Goal: Task Accomplishment & Management: Complete application form

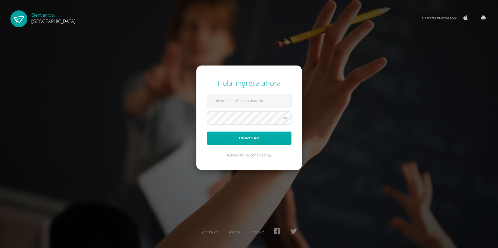
type input "2023616@colegiobelga.edu.gt"
click at [234, 142] on button "Ingresar" at bounding box center [249, 138] width 85 height 13
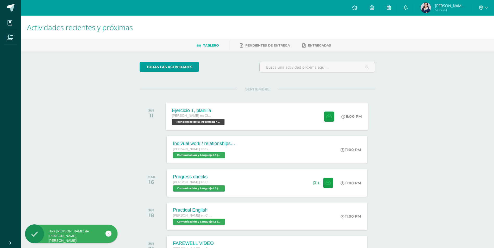
click at [245, 111] on div "Ejercicio 1, planilla Quinto Quinto Bachillerato en Ciencias y Letras Tecnologí…" at bounding box center [267, 117] width 202 height 28
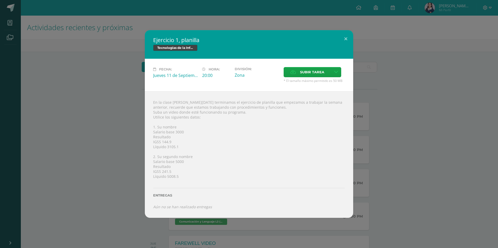
drag, startPoint x: 153, startPoint y: 147, endPoint x: 179, endPoint y: 146, distance: 26.1
click at [179, 146] on div "En la clase de hoy terminamos el ejercicio de planilla que empezamos a trabajar…" at bounding box center [249, 154] width 208 height 127
drag, startPoint x: 179, startPoint y: 146, endPoint x: 189, endPoint y: 167, distance: 22.7
click at [189, 167] on div "En la clase de hoy terminamos el ejercicio de planilla que empezamos a trabajar…" at bounding box center [249, 154] width 208 height 127
drag, startPoint x: 179, startPoint y: 177, endPoint x: 166, endPoint y: 177, distance: 12.8
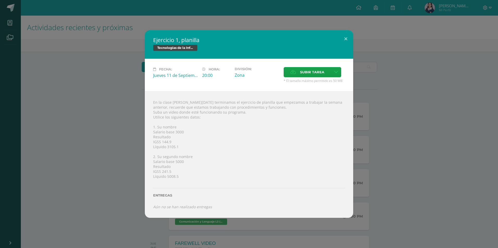
click at [166, 177] on div "En la clase de hoy terminamos el ejercicio de planilla que empezamos a trabajar…" at bounding box center [249, 154] width 208 height 127
drag, startPoint x: 166, startPoint y: 177, endPoint x: 179, endPoint y: 184, distance: 14.8
click at [179, 184] on div "Entregas" at bounding box center [249, 193] width 192 height 21
click at [304, 72] on span "Subir tarea" at bounding box center [312, 72] width 24 height 10
click at [0, 0] on input "Subir tarea" at bounding box center [0, 0] width 0 height 0
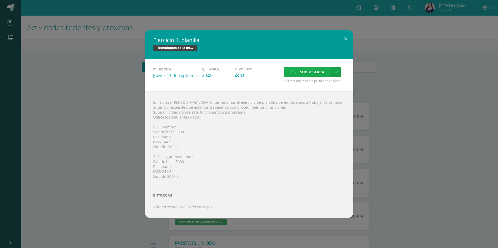
click at [311, 73] on span "Subir tarea" at bounding box center [312, 72] width 24 height 10
click at [0, 0] on input "Subir tarea" at bounding box center [0, 0] width 0 height 0
click at [383, 71] on div "Ejercicio 1, planilla Tecnologías de la Información y la Comunicación 5 Fecha: …" at bounding box center [249, 124] width 494 height 188
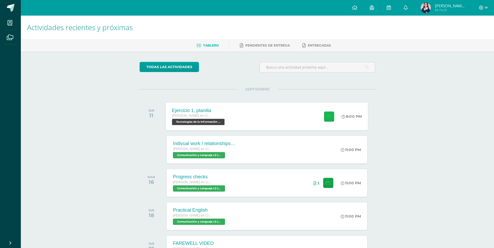
click at [330, 119] on button at bounding box center [329, 116] width 10 height 10
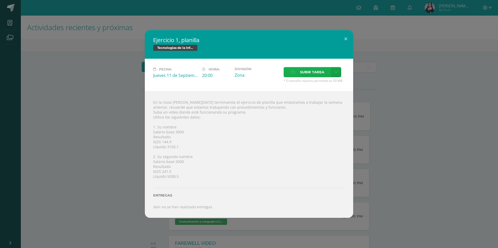
click at [317, 71] on span "Subir tarea" at bounding box center [312, 72] width 24 height 10
click at [0, 0] on input "Subir tarea" at bounding box center [0, 0] width 0 height 0
click at [308, 71] on span "Subir tarea" at bounding box center [312, 72] width 24 height 10
click at [0, 0] on input "Subir tarea" at bounding box center [0, 0] width 0 height 0
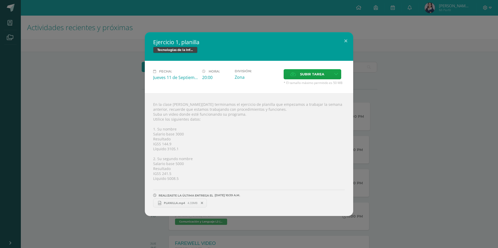
click at [384, 149] on div "Ejercicio 1, planilla Tecnologías de la Información y la Comunicación 5 Fecha: …" at bounding box center [249, 124] width 494 height 184
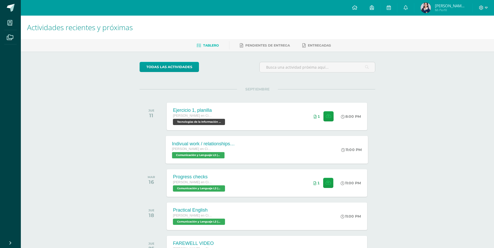
click at [250, 147] on div "Indivual work / relationships glossary [PERSON_NAME] en Ciencias y Letras Comun…" at bounding box center [267, 150] width 202 height 28
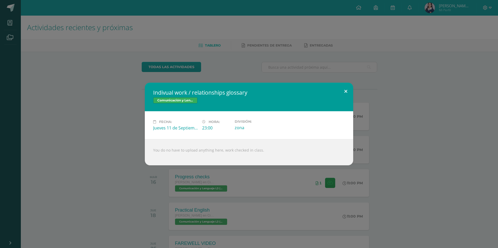
click at [345, 91] on button at bounding box center [345, 92] width 15 height 18
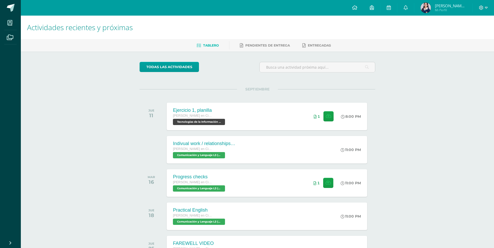
click at [254, 89] on span "SEPTIEMBRE" at bounding box center [257, 89] width 41 height 5
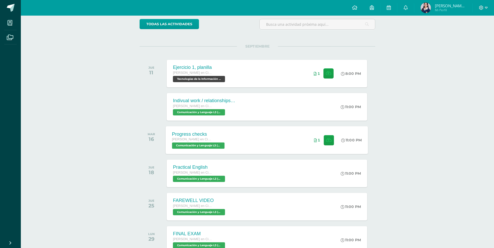
scroll to position [52, 0]
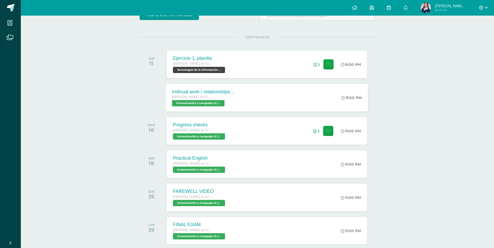
click at [208, 102] on span "Comunicación y Lenguaje L3 (Inglés) 5 'B'" at bounding box center [198, 103] width 53 height 6
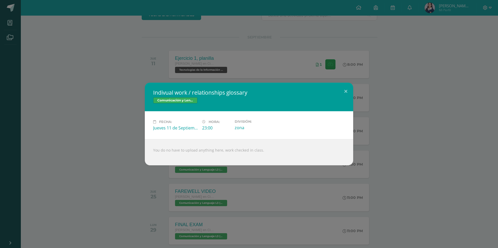
click at [497, 179] on div "Indivual work / relationships glossary Comunicación y Lenguaje L3 (Inglés) 5 Fe…" at bounding box center [249, 124] width 498 height 248
